Goal: Book appointment/travel/reservation

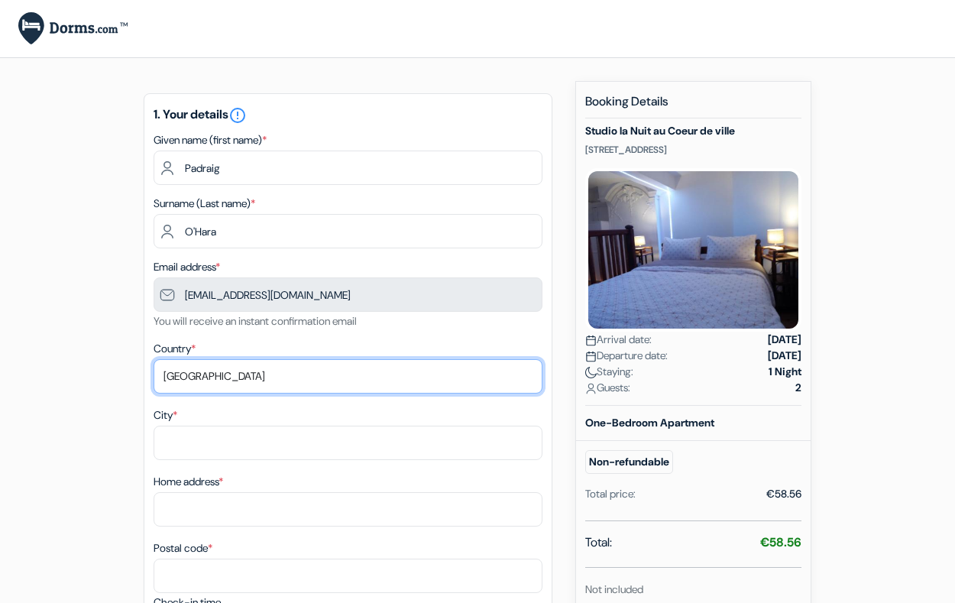
click at [260, 370] on select "Select country [GEOGRAPHIC_DATA] [GEOGRAPHIC_DATA] [GEOGRAPHIC_DATA] [GEOGRAPHI…" at bounding box center [348, 376] width 389 height 34
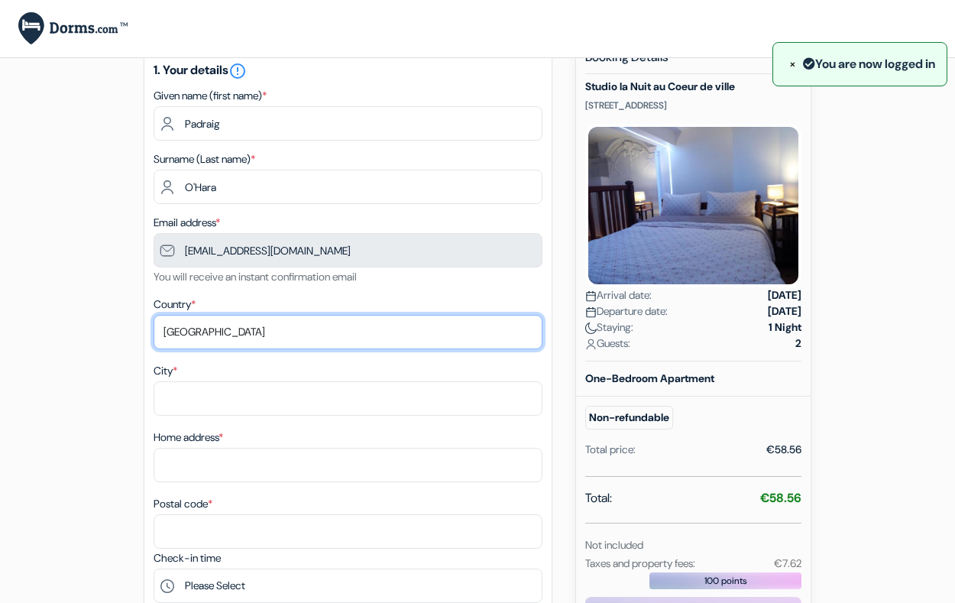
scroll to position [76, 0]
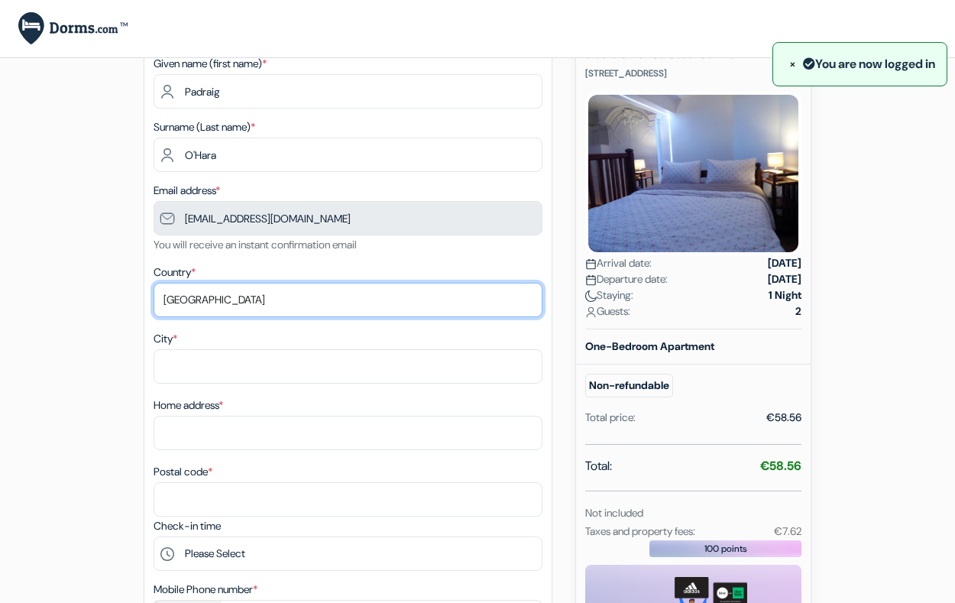
click at [261, 294] on select "Select country [GEOGRAPHIC_DATA] [GEOGRAPHIC_DATA] [GEOGRAPHIC_DATA] [GEOGRAPHI…" at bounding box center [348, 300] width 389 height 34
select select "ie"
click at [154, 283] on select "Select country [GEOGRAPHIC_DATA] [GEOGRAPHIC_DATA] [GEOGRAPHIC_DATA] [GEOGRAPHI…" at bounding box center [348, 300] width 389 height 34
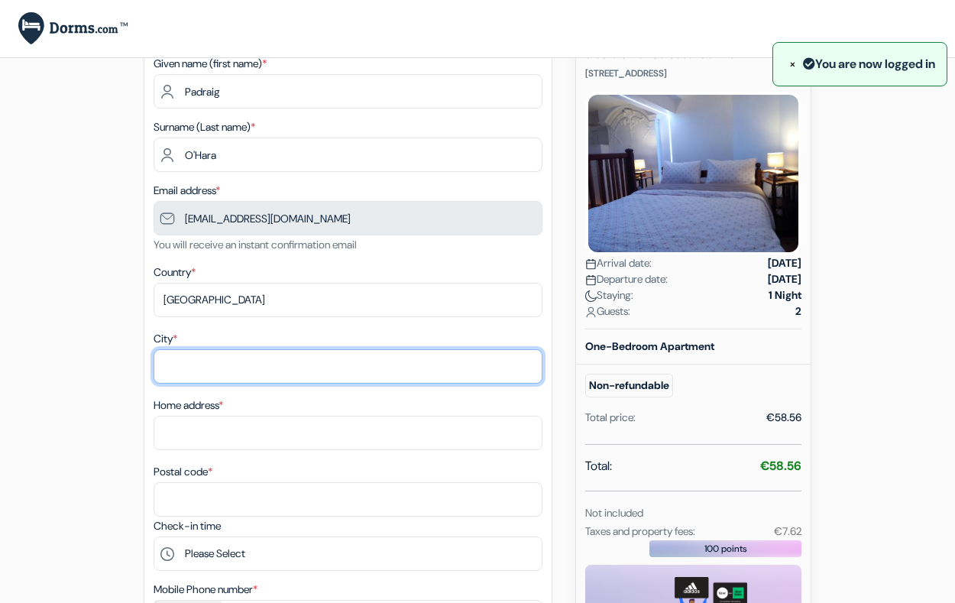
click at [240, 376] on input "City *" at bounding box center [348, 366] width 389 height 34
type input "[GEOGRAPHIC_DATA]"
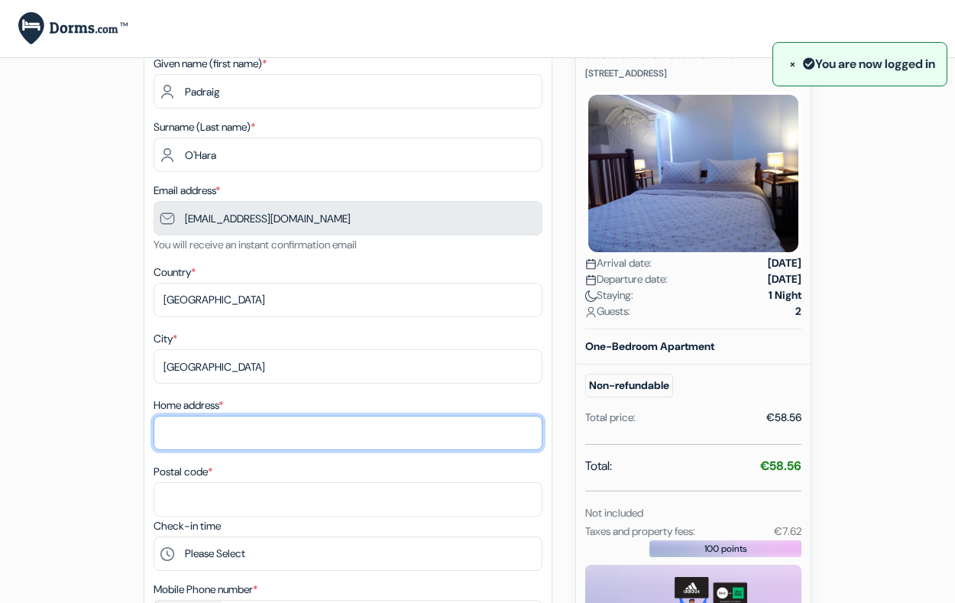
type input "Poolawaddy"
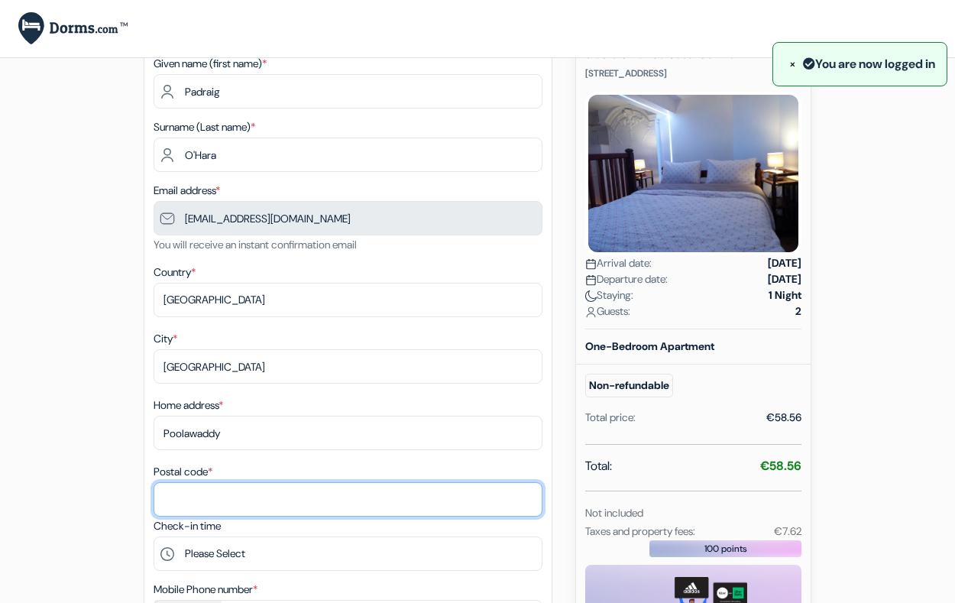
type input "F92WP7R"
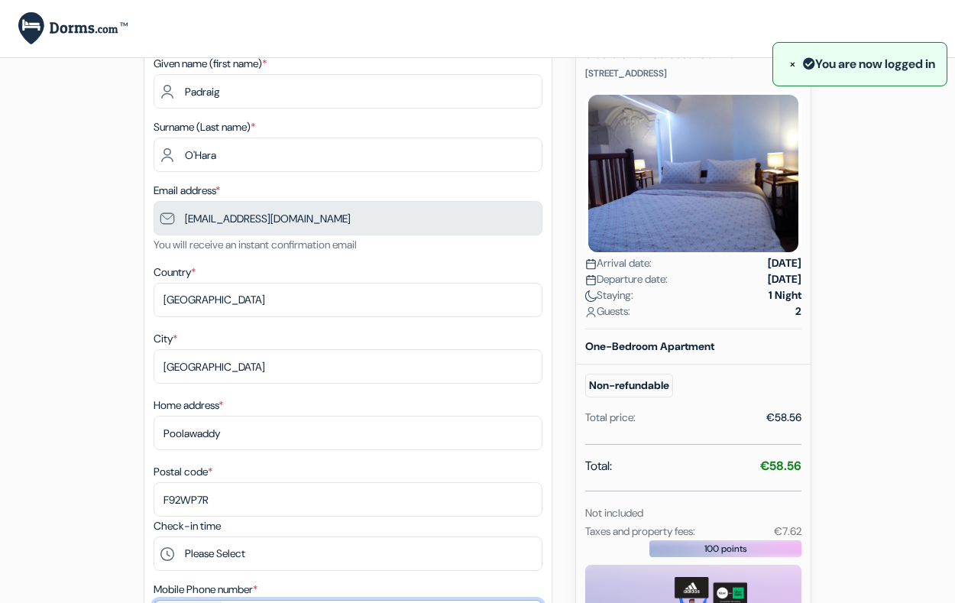
type input "0833651076"
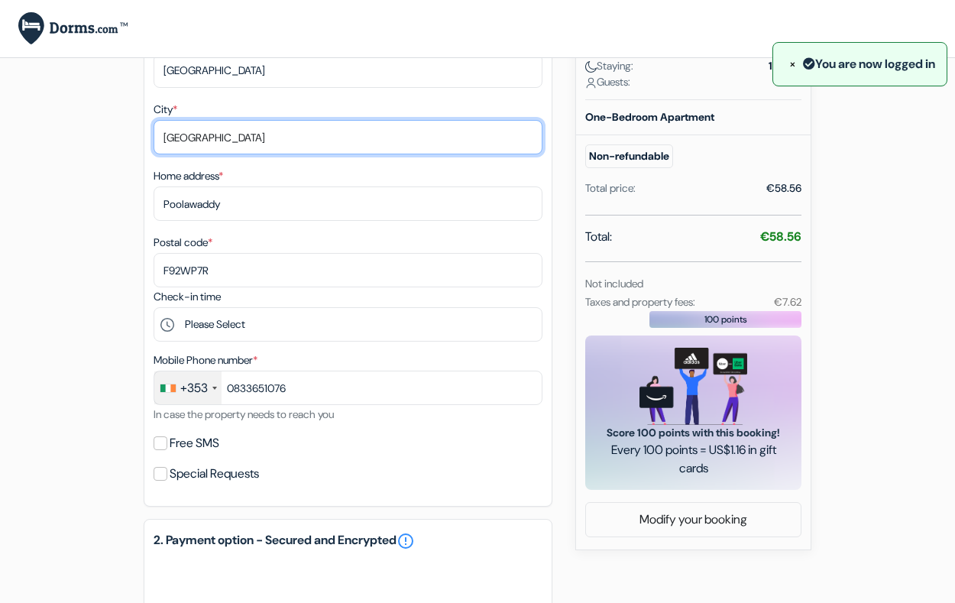
scroll to position [382, 0]
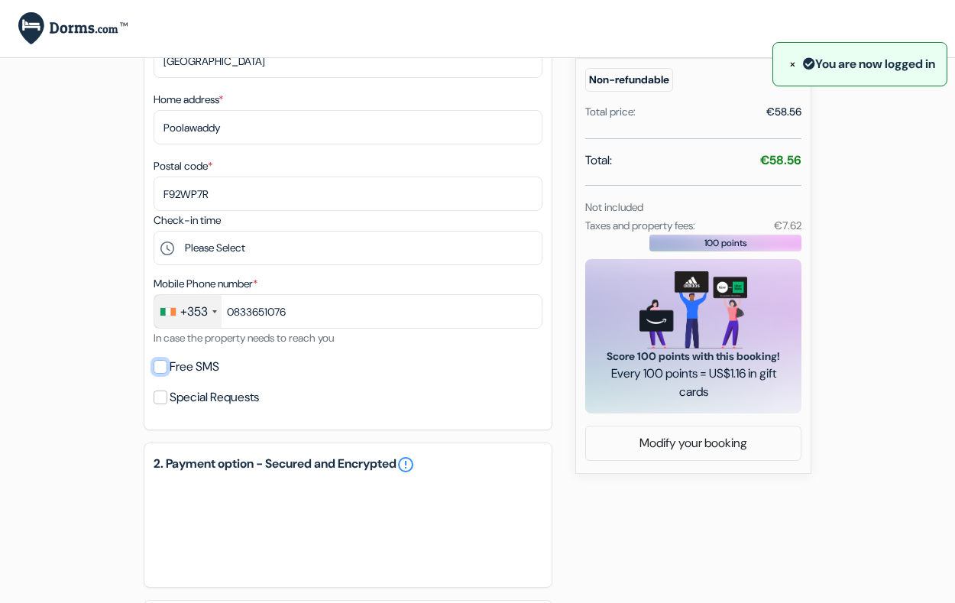
click at [167, 367] on input "Free SMS" at bounding box center [161, 367] width 14 height 14
checkbox input "true"
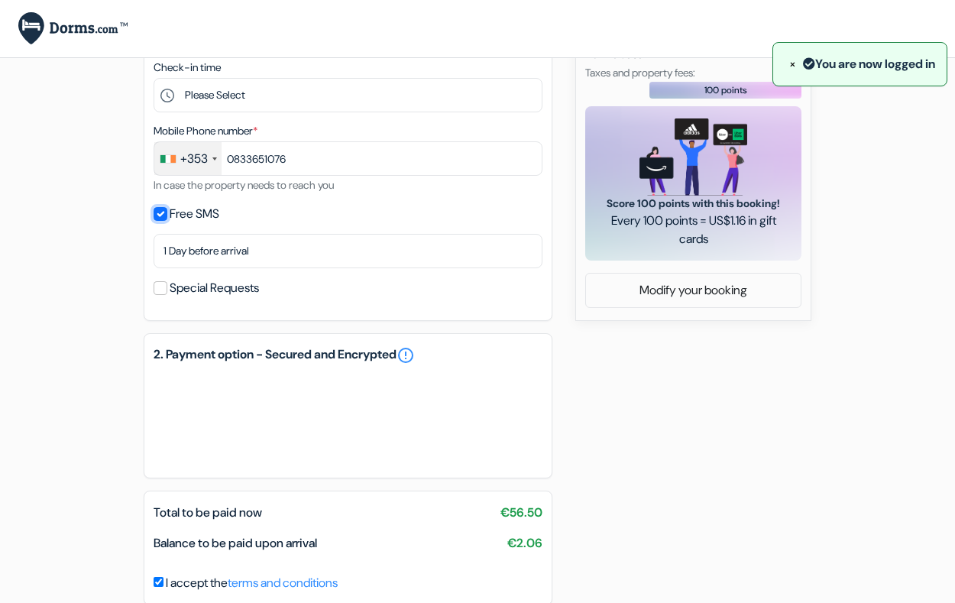
scroll to position [606, 0]
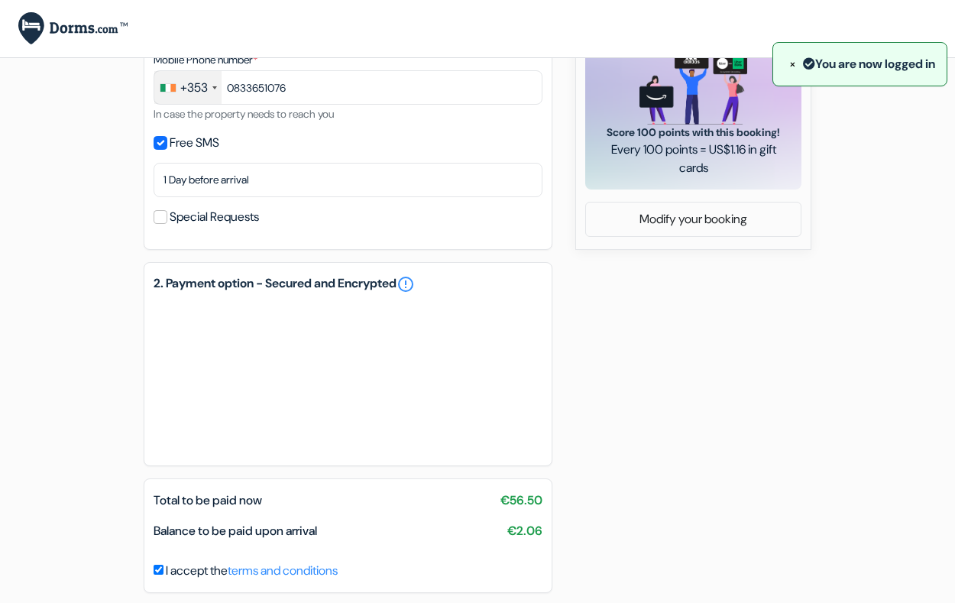
click at [86, 361] on div "add_box Studio la Nuit au Coeur de ville [STREET_ADDRESS] Property Details X no…" at bounding box center [477, 60] width 871 height 1171
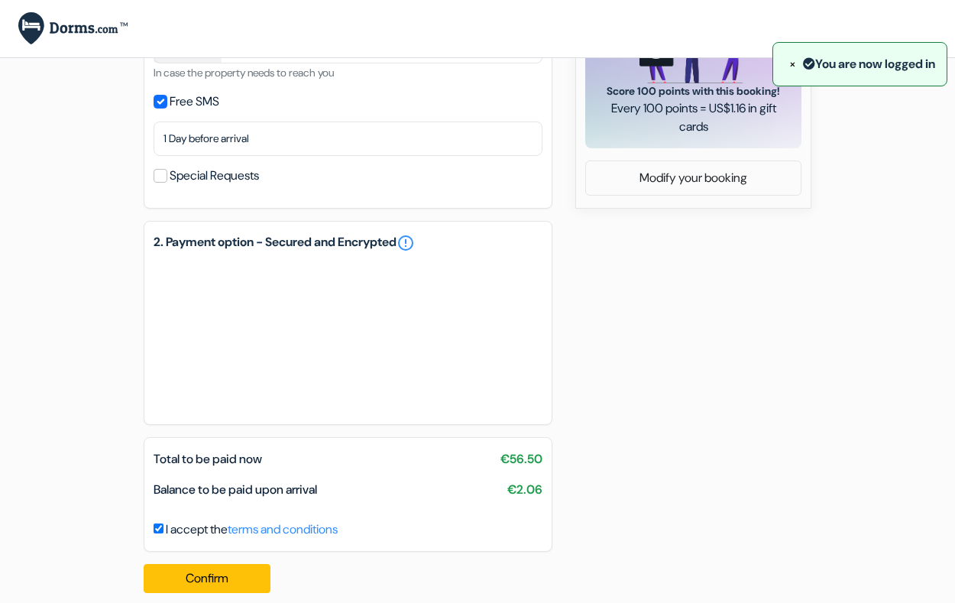
scroll to position [665, 0]
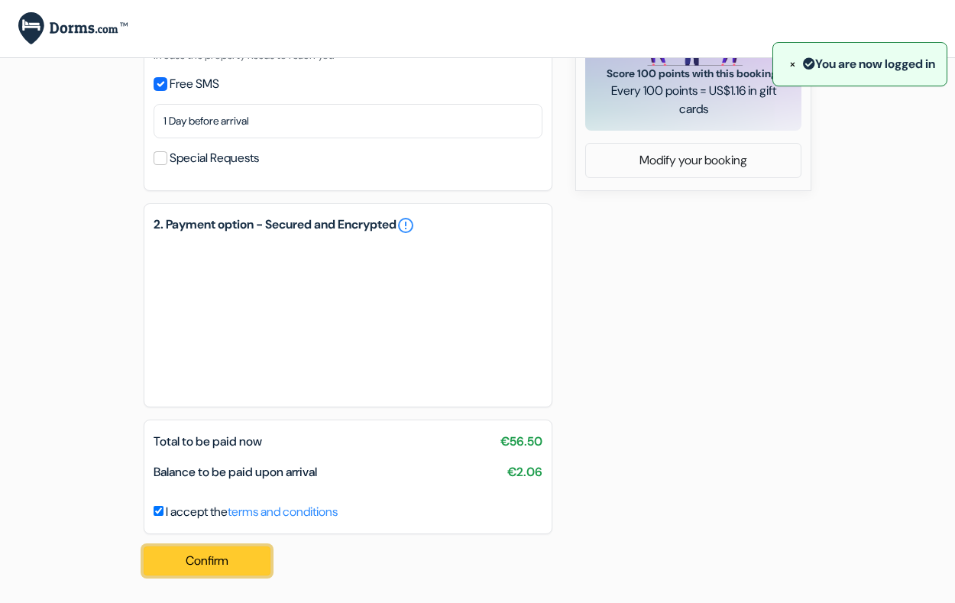
click at [168, 551] on button "Confirm Loading..." at bounding box center [207, 560] width 127 height 29
click at [711, 243] on div "add_box Studio la Nuit au Coeur de ville [STREET_ADDRESS] Property Details X no…" at bounding box center [477, 1] width 871 height 1171
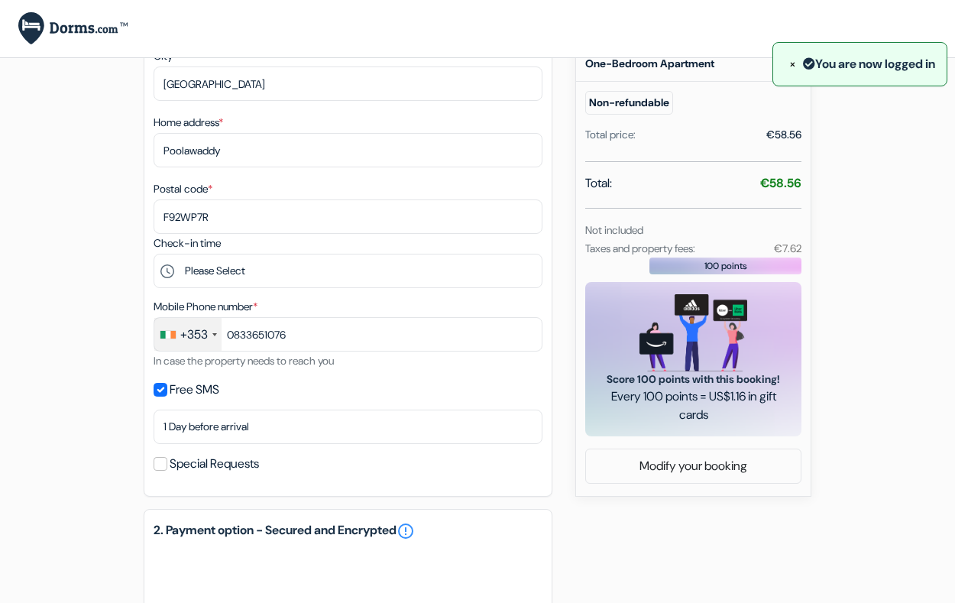
scroll to position [130, 0]
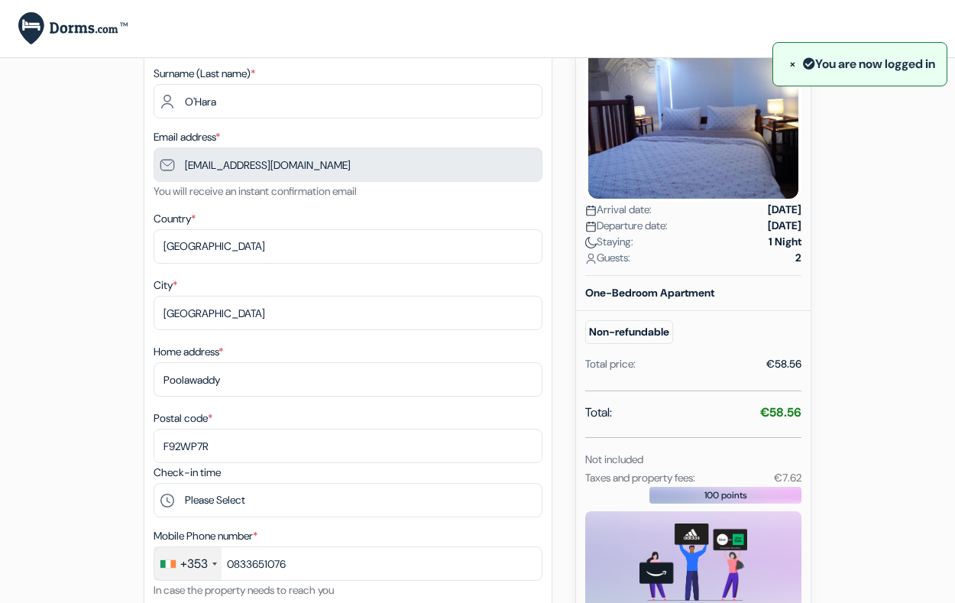
drag, startPoint x: 66, startPoint y: 24, endPoint x: 875, endPoint y: 291, distance: 852.0
click at [875, 291] on div "add_box Studio la Nuit au Coeur de ville [STREET_ADDRESS] Property Details X no…" at bounding box center [477, 536] width 871 height 1171
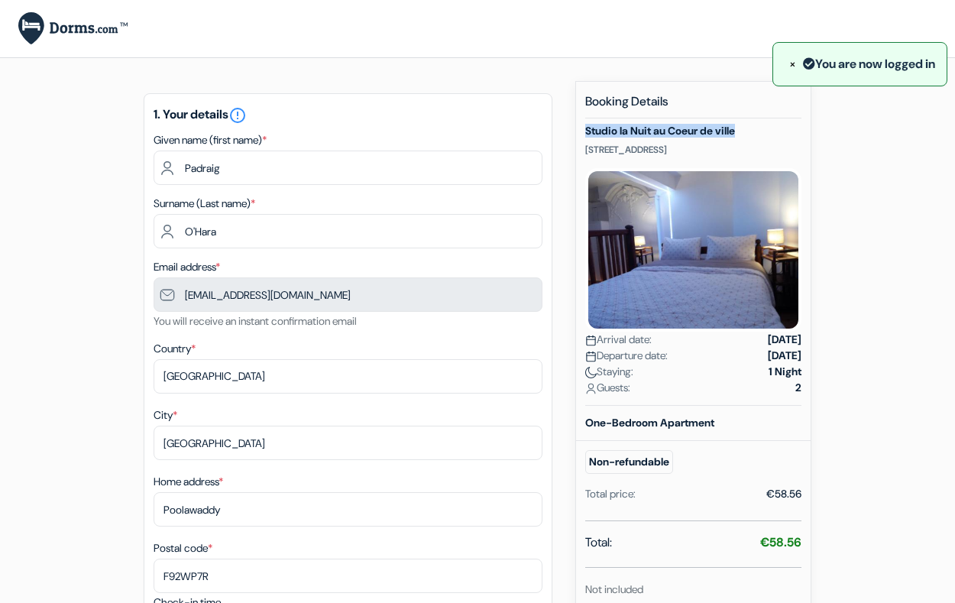
drag, startPoint x: 755, startPoint y: 126, endPoint x: 583, endPoint y: 134, distance: 172.1
click at [583, 134] on div "New booking Booking Details Studio la Nuit au Coeur de ville [STREET_ADDRESS] A…" at bounding box center [693, 468] width 236 height 775
copy h5 "Studio la Nuit au Coeur de ville"
drag, startPoint x: 746, startPoint y: 156, endPoint x: 581, endPoint y: 128, distance: 166.5
click at [581, 128] on div "New booking Booking Details Studio la Nuit au Coeur de ville [STREET_ADDRESS] A…" at bounding box center [693, 468] width 236 height 775
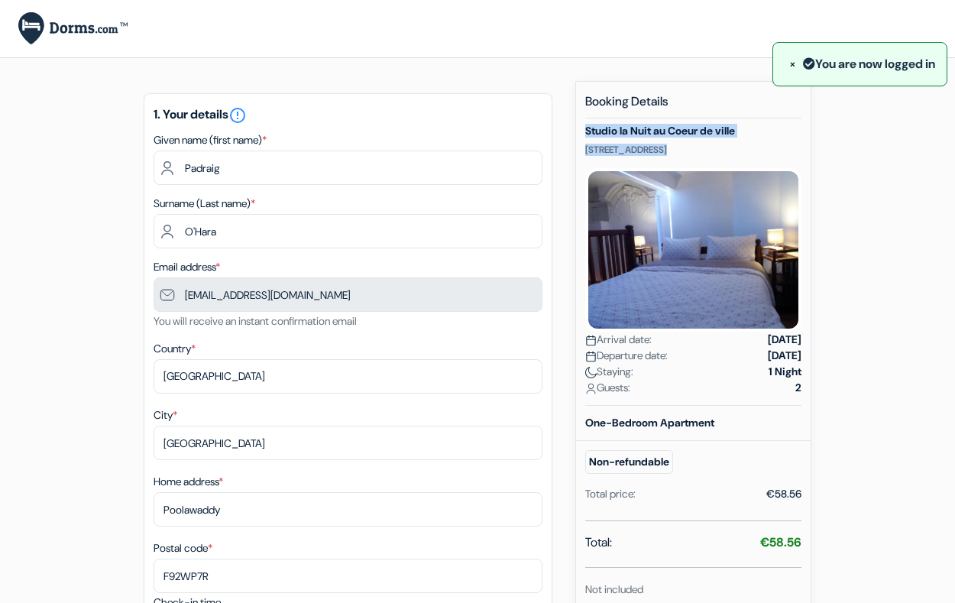
copy div "Studio la Nuit au Coeur de ville [STREET_ADDRESS]"
click at [642, 127] on h5 "Studio la Nuit au Coeur de ville" at bounding box center [693, 131] width 216 height 13
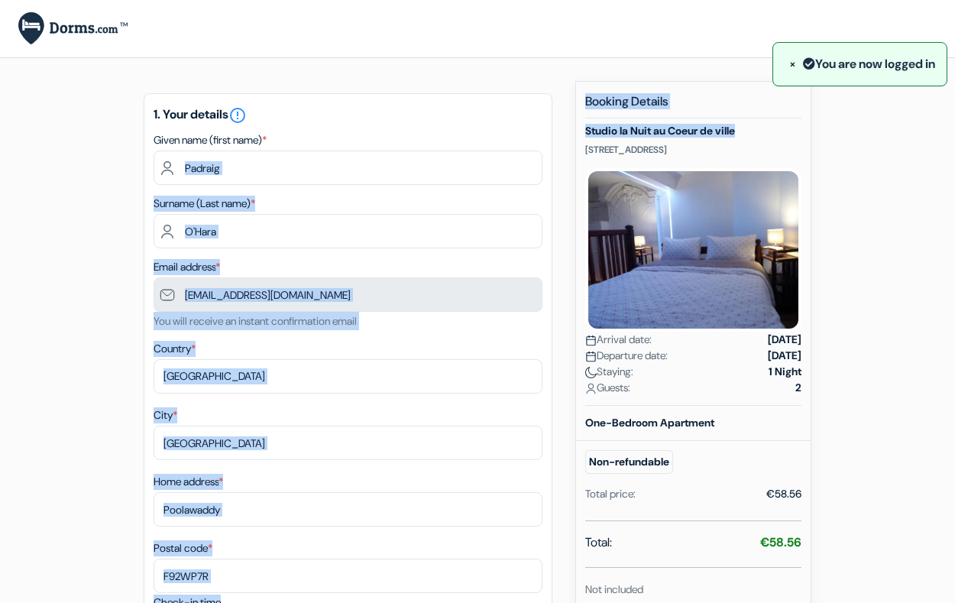
drag, startPoint x: 745, startPoint y: 131, endPoint x: 556, endPoint y: 129, distance: 188.7
click at [594, 127] on h5 "Studio la Nuit au Coeur de ville" at bounding box center [693, 131] width 216 height 13
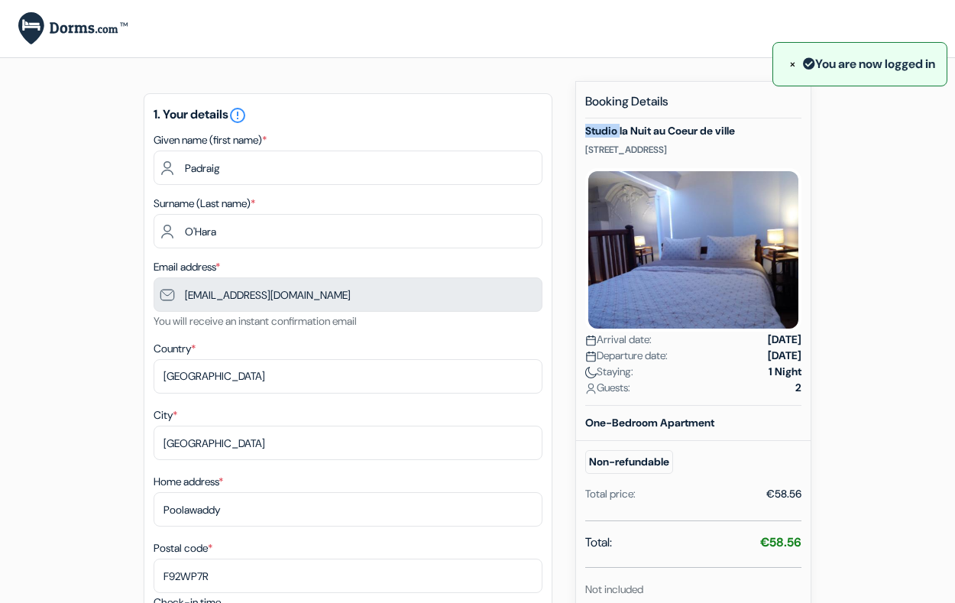
click at [594, 127] on h5 "Studio la Nuit au Coeur de ville" at bounding box center [693, 131] width 216 height 13
drag, startPoint x: 745, startPoint y: 128, endPoint x: 587, endPoint y: 131, distance: 158.2
click at [587, 131] on h5 "Studio la Nuit au Coeur de ville" at bounding box center [693, 131] width 216 height 13
copy h5 "Studio la Nuit au Coeur de ville"
drag, startPoint x: 755, startPoint y: 146, endPoint x: 583, endPoint y: 88, distance: 182.1
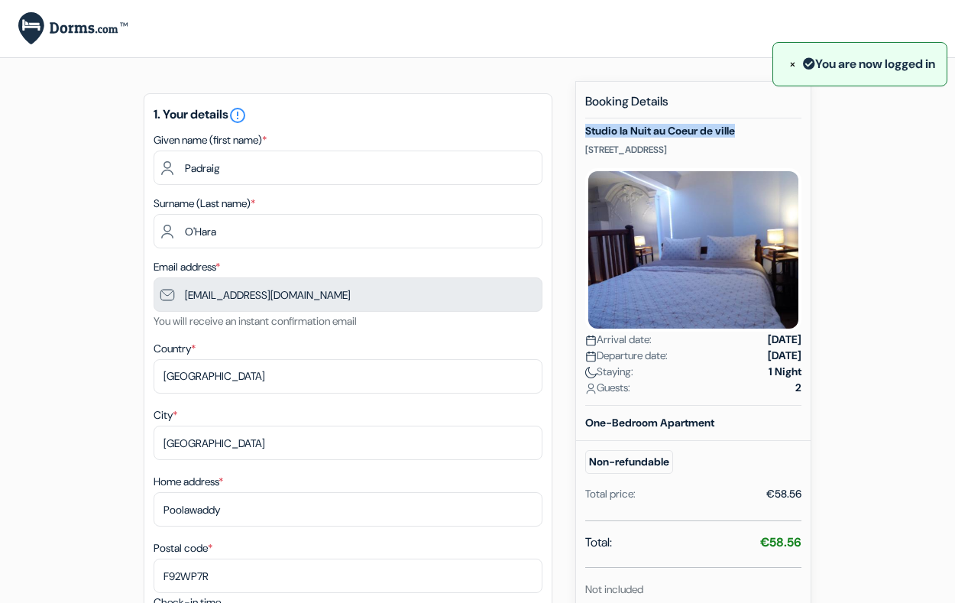
click at [583, 88] on div "New booking Booking Details Studio la Nuit au Coeur de ville [STREET_ADDRESS] A…" at bounding box center [693, 468] width 236 height 775
copy div "Booking Details Studio la Nuit au Coeur de ville [STREET_ADDRESS]"
click at [25, 195] on form "Checkout add_box Studio la Nuit au Coeur de ville [STREET_ADDRESS] Property Det…" at bounding box center [477, 607] width 955 height 1214
drag, startPoint x: 750, startPoint y: 147, endPoint x: 581, endPoint y: 126, distance: 170.9
click at [581, 126] on div "New booking Booking Details Studio la Nuit au Coeur de ville [STREET_ADDRESS] A…" at bounding box center [693, 468] width 236 height 775
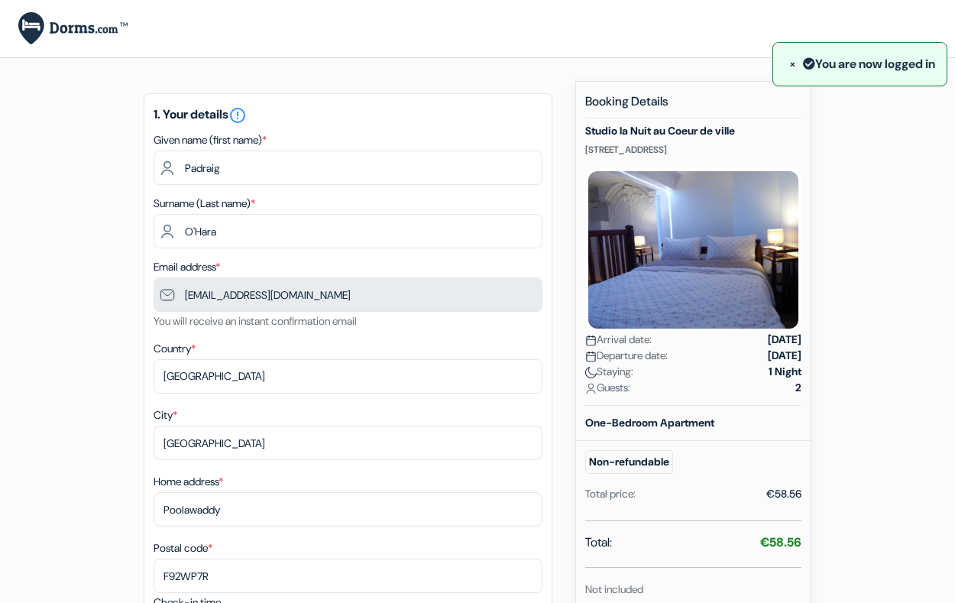
click at [548, 53] on div "× You are now logged in" at bounding box center [477, 28] width 955 height 57
drag, startPoint x: 749, startPoint y: 128, endPoint x: 583, endPoint y: 137, distance: 166.0
click at [583, 137] on div "New booking Booking Details Studio la Nuit au Coeur de ville [STREET_ADDRESS] A…" at bounding box center [693, 468] width 236 height 775
copy h5 "Studio la Nuit au Coeur de ville"
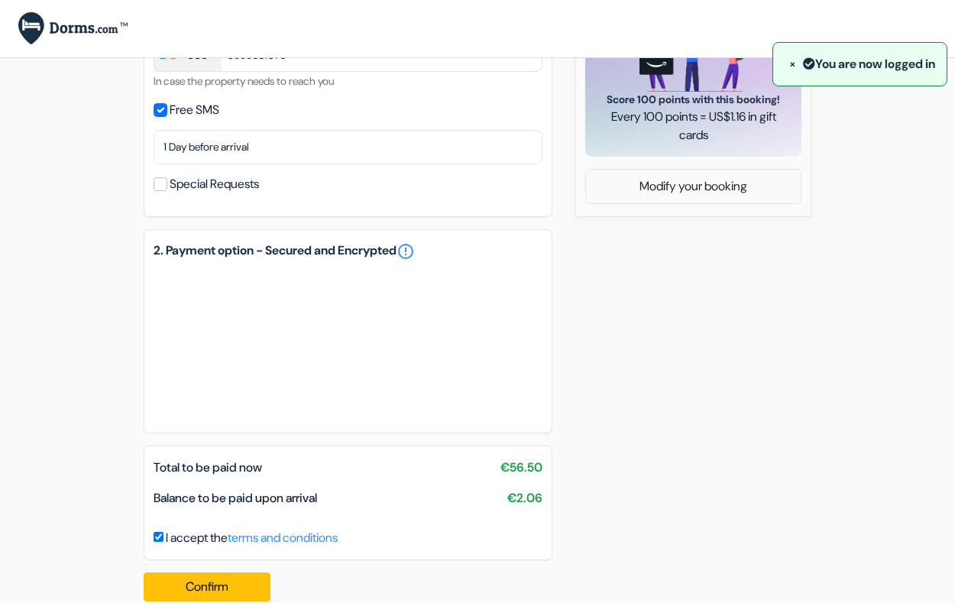
scroll to position [665, 0]
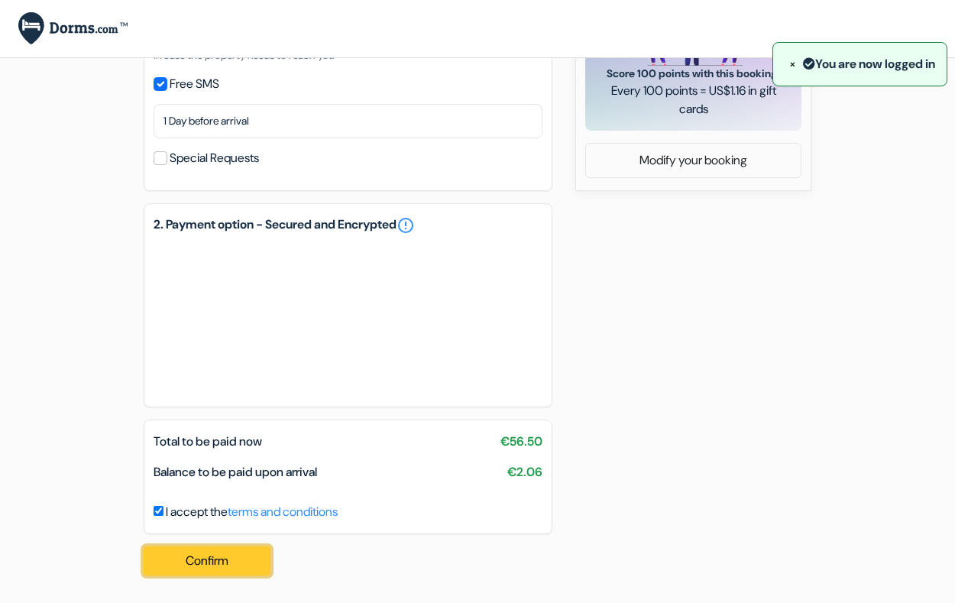
click at [226, 570] on button "Confirm Loading..." at bounding box center [207, 560] width 127 height 29
click at [247, 560] on button "Confirm Loading..." at bounding box center [207, 560] width 127 height 29
